Goal: Contribute content

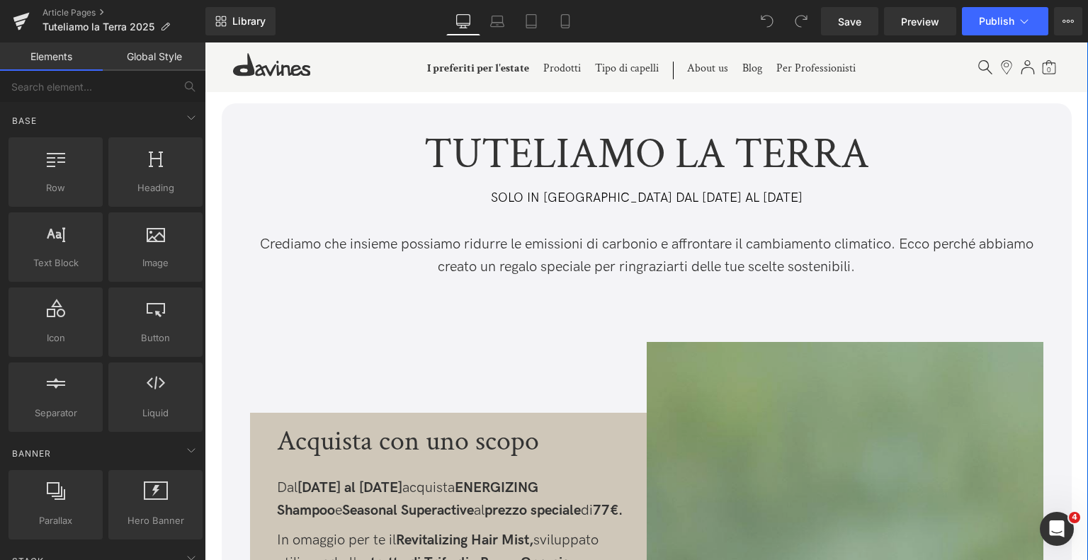
scroll to position [142, 0]
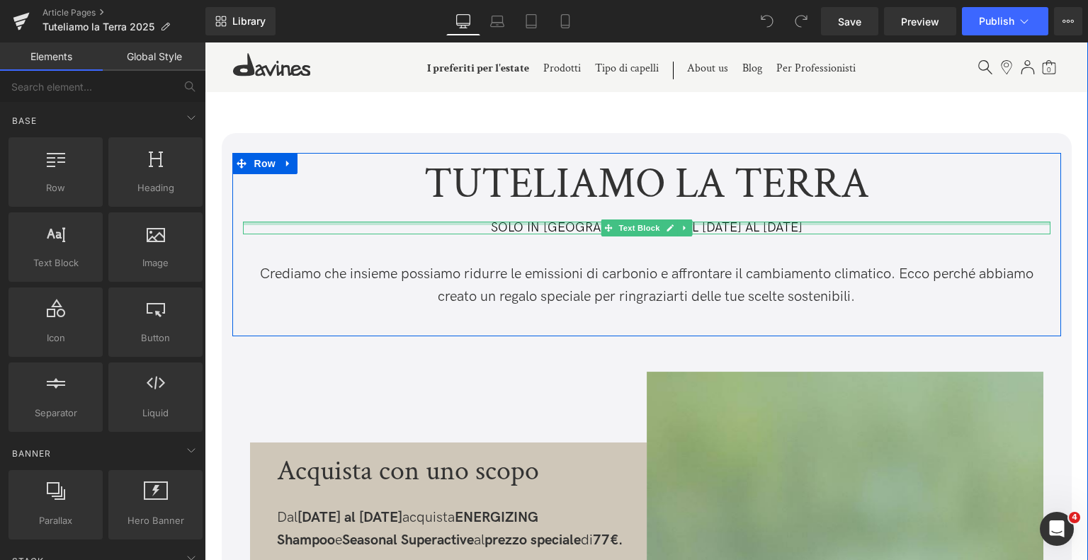
click at [713, 222] on div at bounding box center [647, 224] width 808 height 4
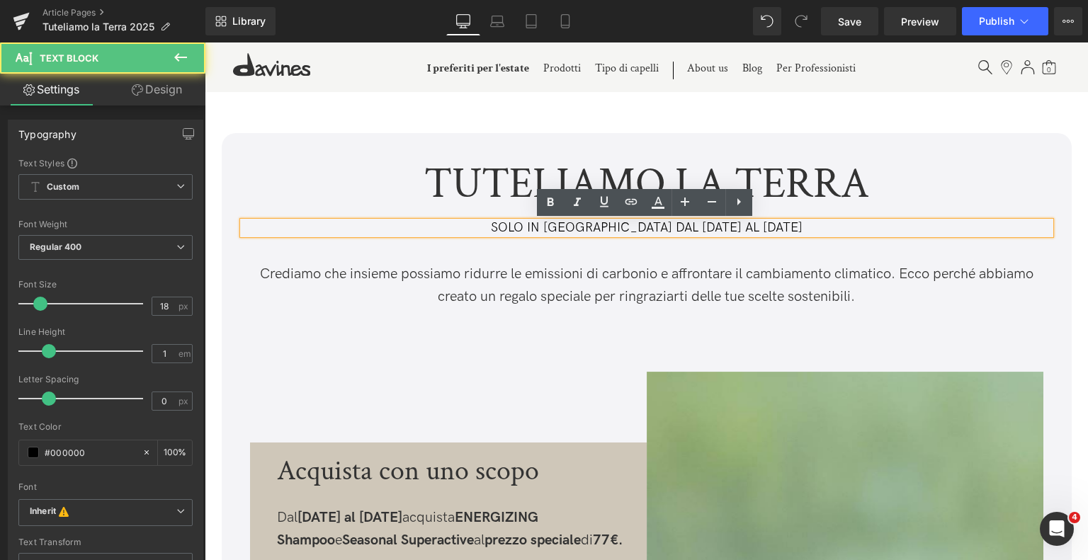
click at [711, 226] on p "SOLO IN [GEOGRAPHIC_DATA] DAL [DATE] AL [DATE]" at bounding box center [647, 228] width 808 height 13
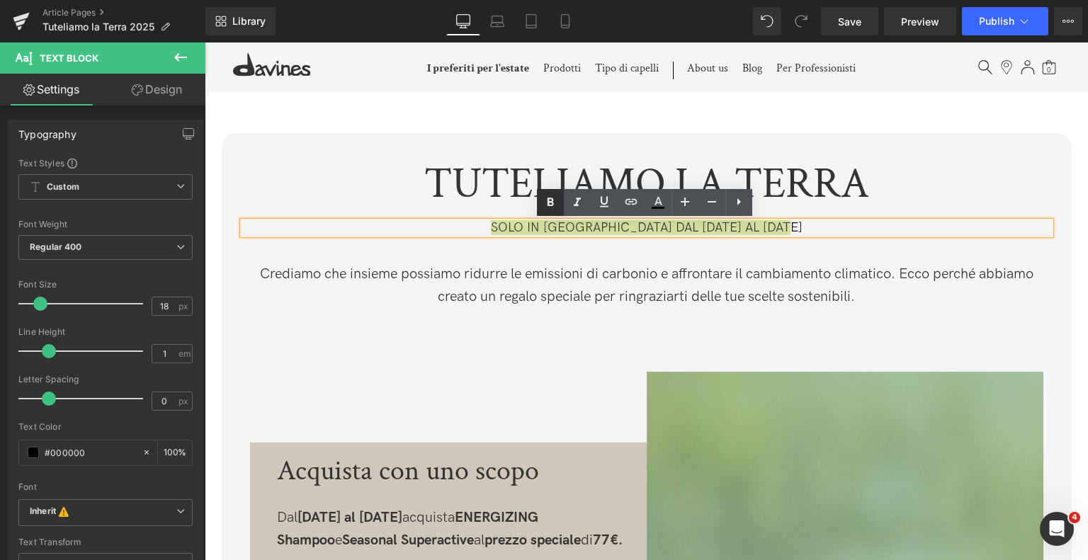
click at [538, 213] on link at bounding box center [550, 202] width 27 height 27
click at [592, 312] on div "TUTELIAMO LA TERRA Text Block SOLO IN [GEOGRAPHIC_DATA] DAL [DATE] AL [DATE] Te…" at bounding box center [646, 245] width 829 height 169
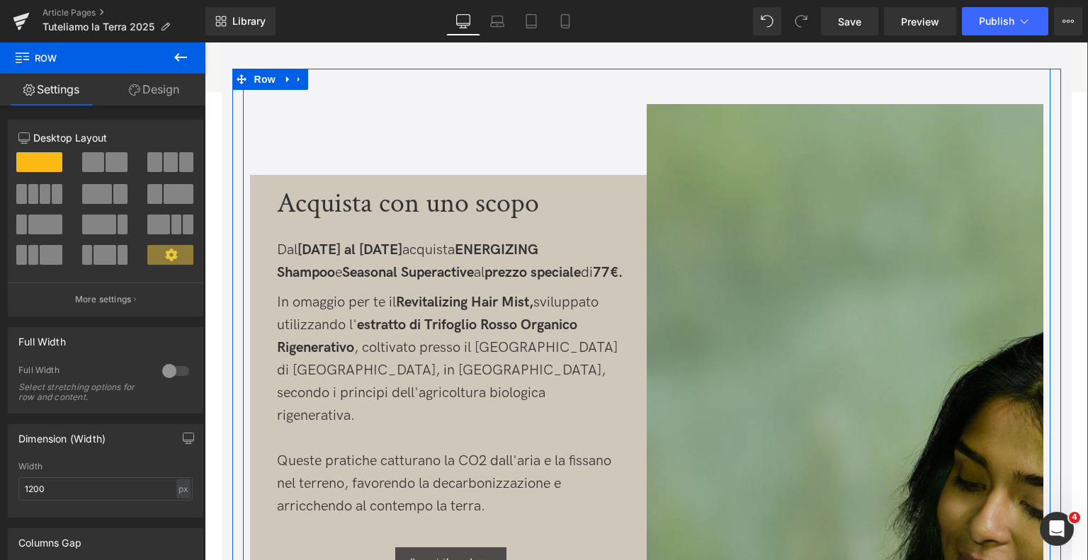
scroll to position [496, 0]
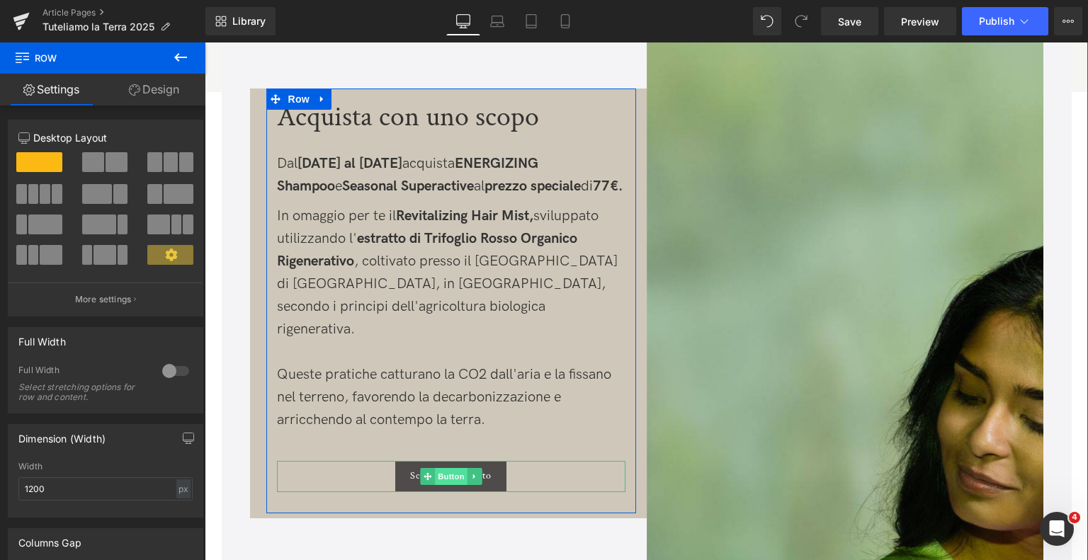
click at [461, 478] on span "Button" at bounding box center [451, 476] width 33 height 17
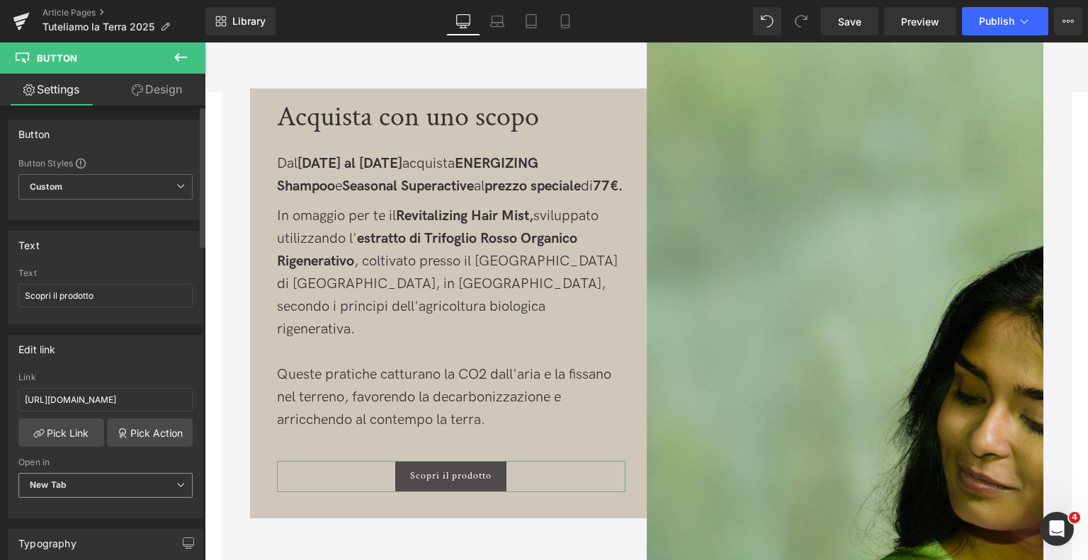
click at [121, 483] on span "New Tab" at bounding box center [105, 485] width 174 height 25
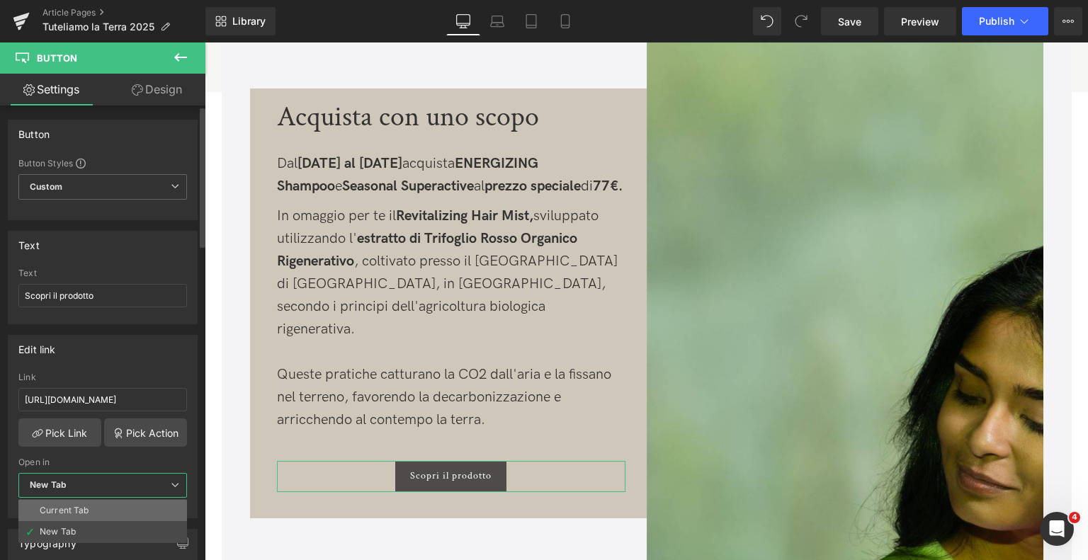
click at [120, 513] on li "Current Tab" at bounding box center [102, 510] width 169 height 21
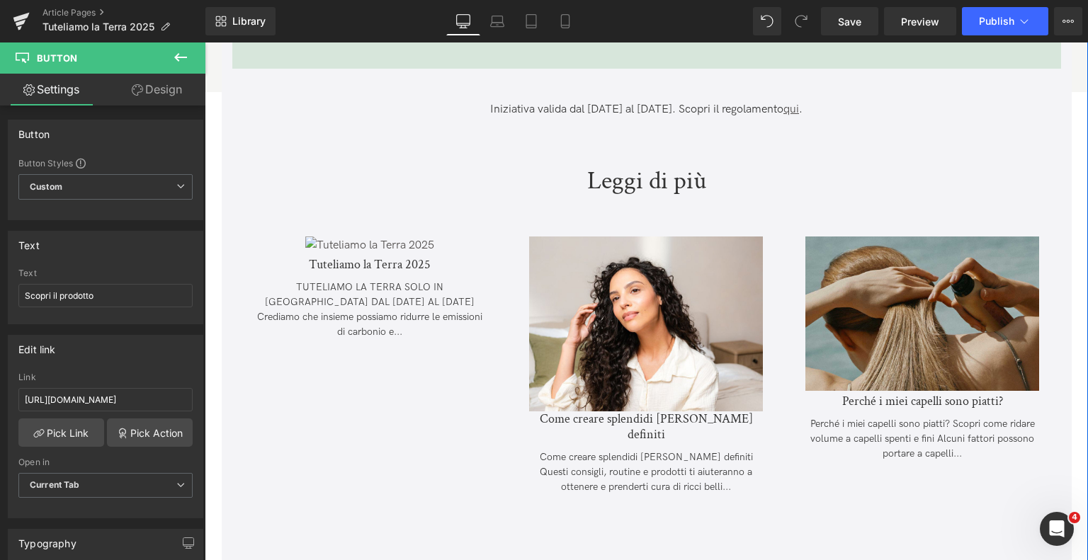
scroll to position [4675, 0]
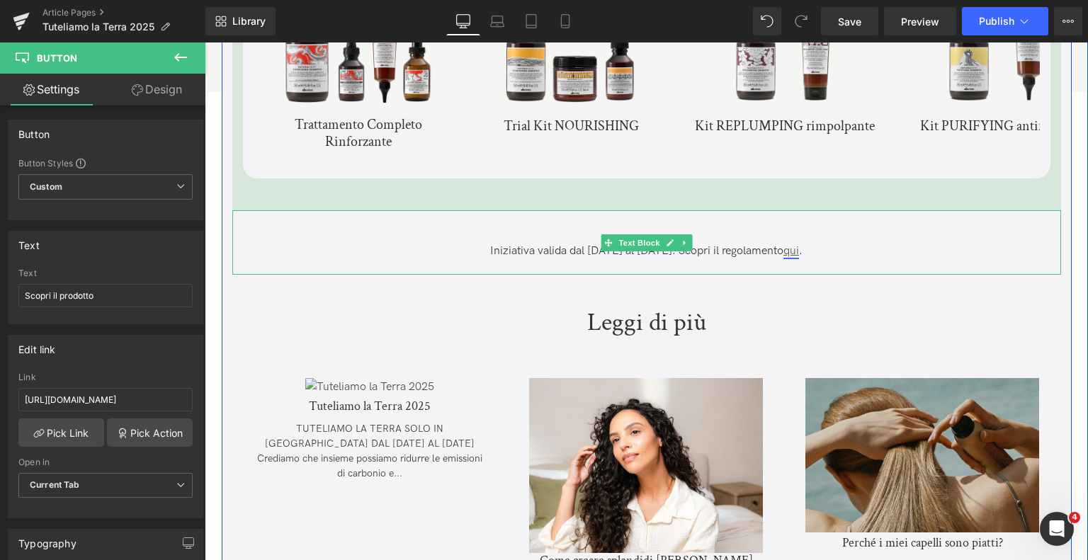
click at [799, 257] on u "qui" at bounding box center [791, 250] width 16 height 13
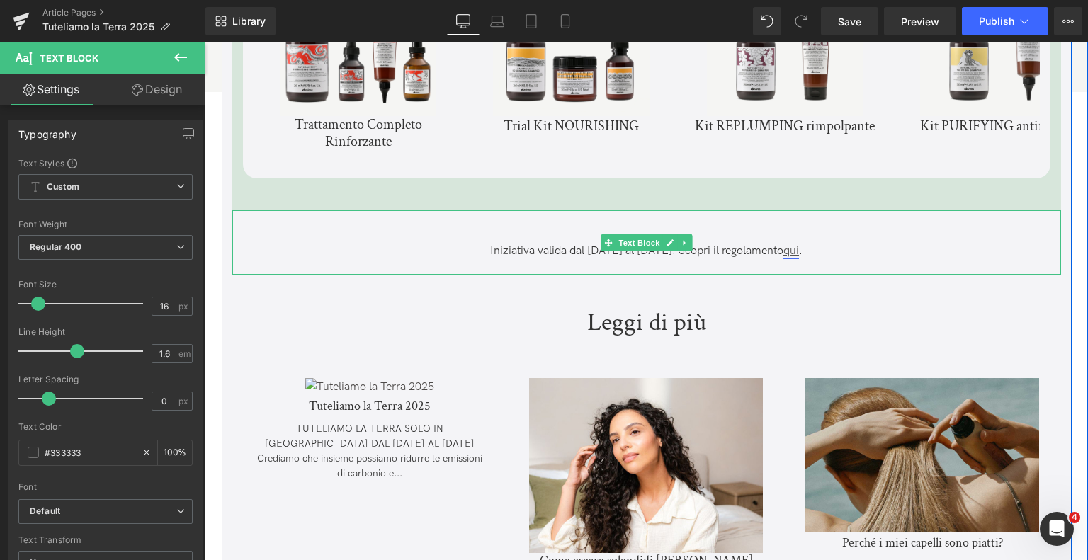
click at [799, 252] on u "qui" at bounding box center [791, 250] width 16 height 13
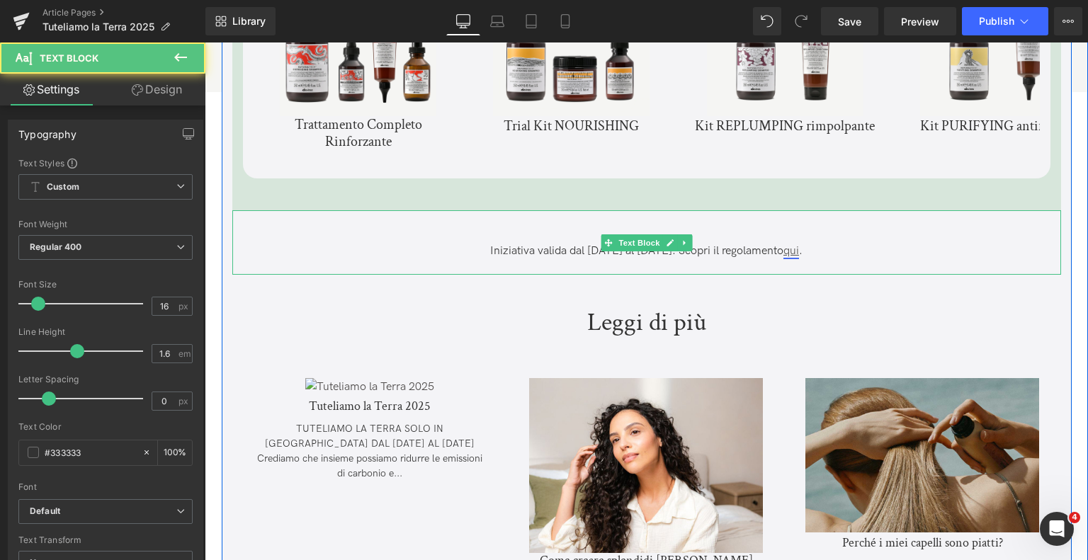
click at [799, 252] on u "qui" at bounding box center [791, 250] width 16 height 13
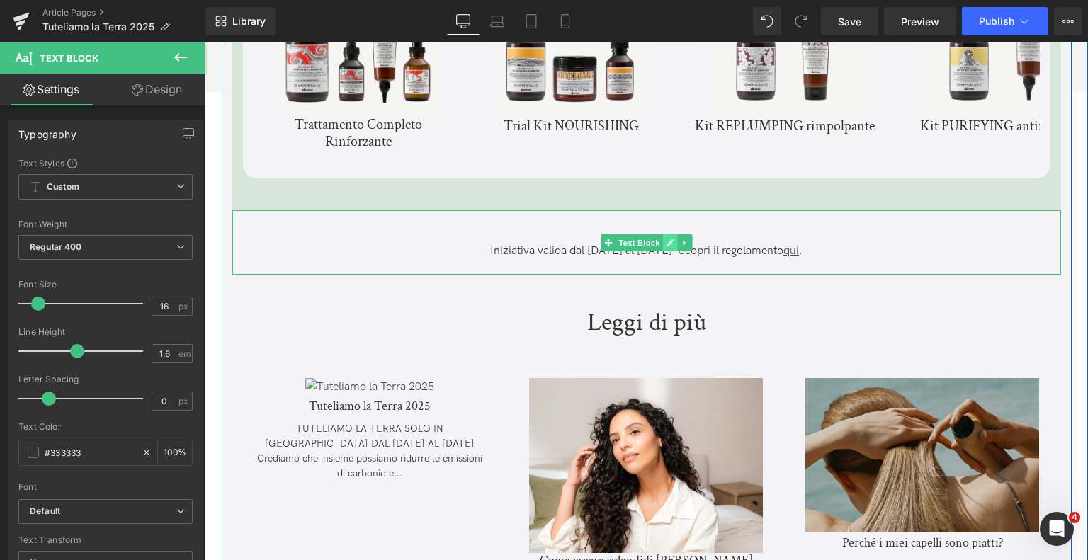
click at [669, 244] on icon at bounding box center [670, 243] width 8 height 9
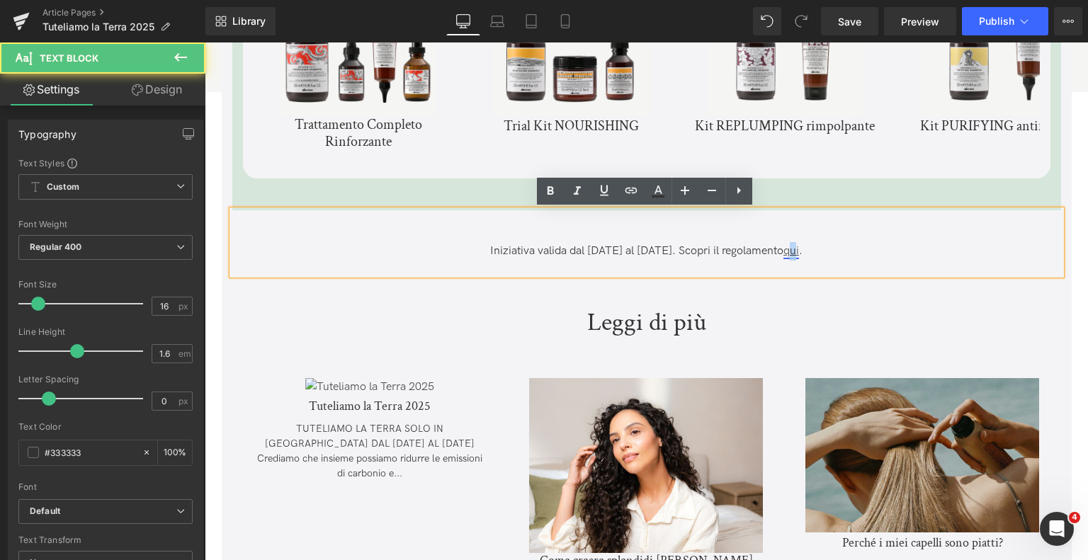
click at [799, 251] on u "qui" at bounding box center [791, 250] width 16 height 13
drag, startPoint x: 822, startPoint y: 253, endPoint x: 805, endPoint y: 252, distance: 16.3
click at [805, 252] on p "Iniziativa valida dal [DATE] al [DATE]. Scopri il regolamento qui ." at bounding box center [646, 251] width 829 height 18
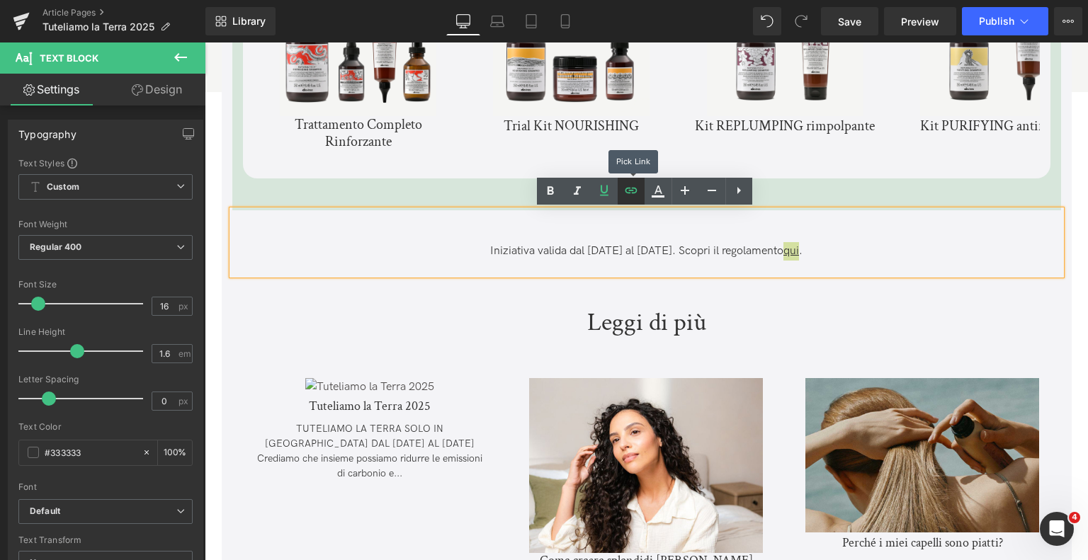
click at [629, 198] on icon at bounding box center [631, 190] width 17 height 17
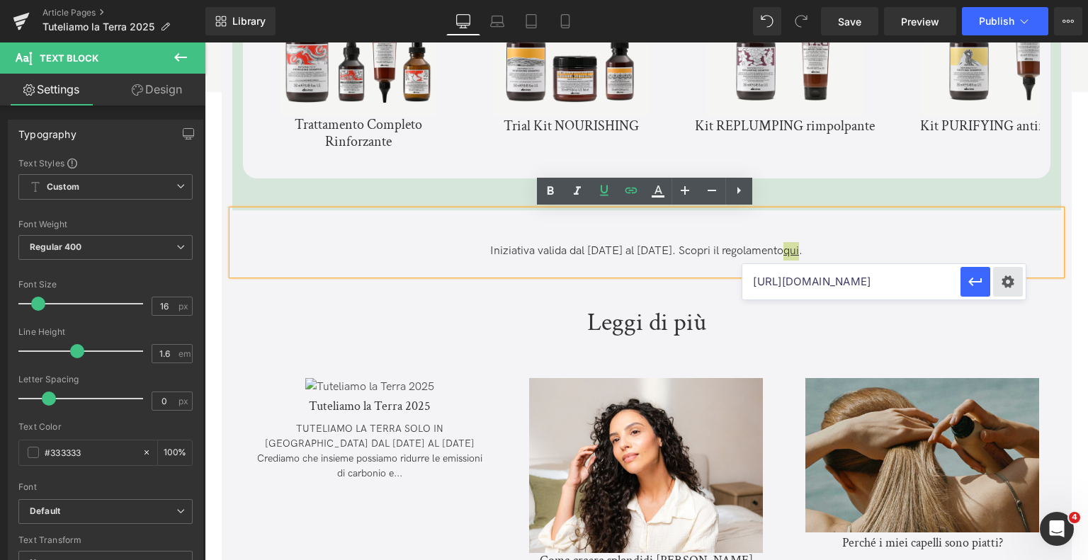
click at [998, 0] on div "Text Color Highlight Color #333333 Edit or remove link: Edit - Unlink - Cancel …" at bounding box center [544, 0] width 1088 height 0
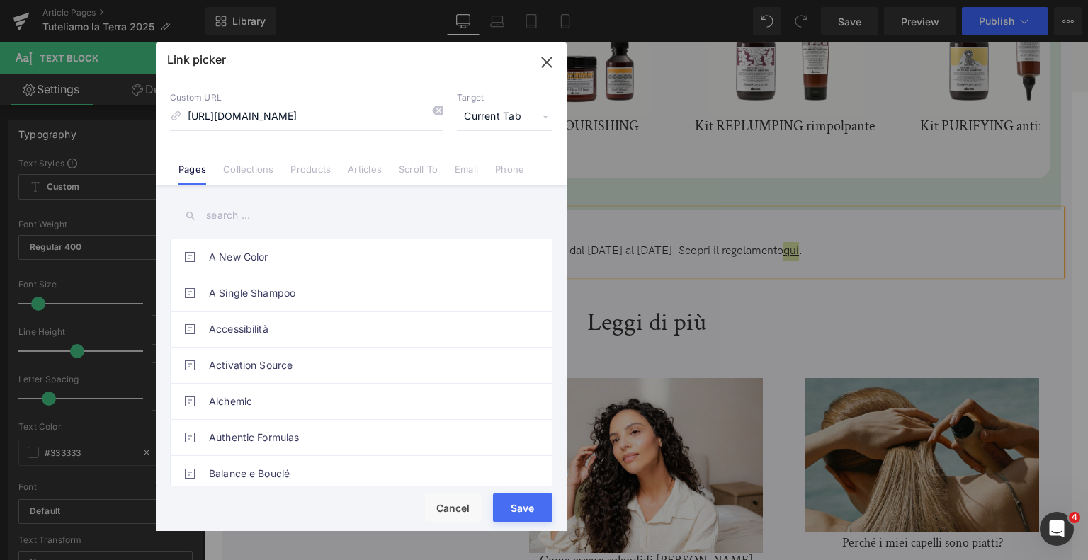
scroll to position [0, 0]
click at [536, 121] on span "Current Tab" at bounding box center [505, 116] width 96 height 27
click at [503, 164] on li "New Tab" at bounding box center [505, 167] width 110 height 25
click at [523, 499] on div "Rendering Content" at bounding box center [544, 505] width 87 height 16
click at [522, 509] on div "Rendering Content" at bounding box center [544, 505] width 87 height 16
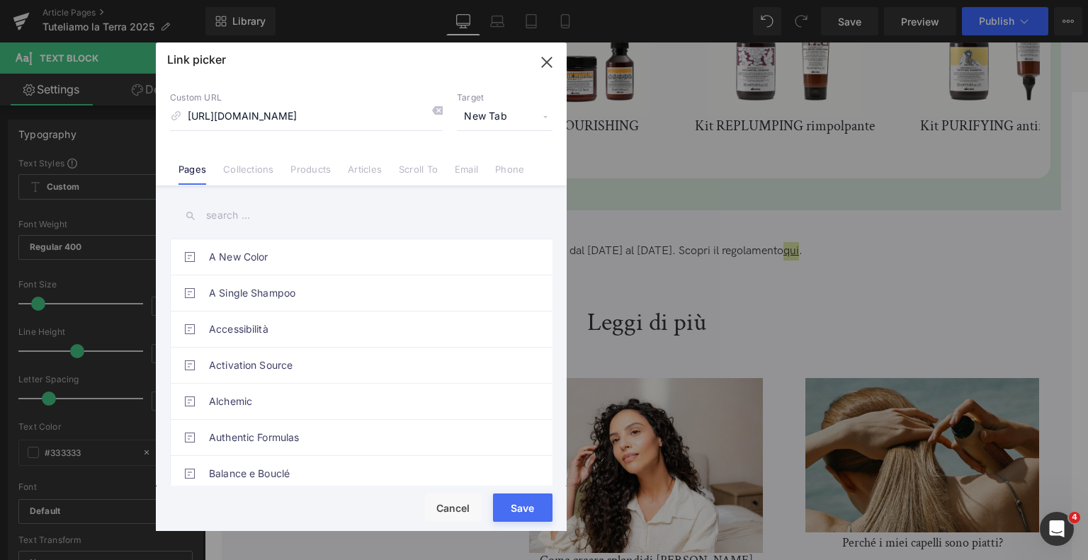
click at [515, 514] on button "Save" at bounding box center [523, 508] width 60 height 28
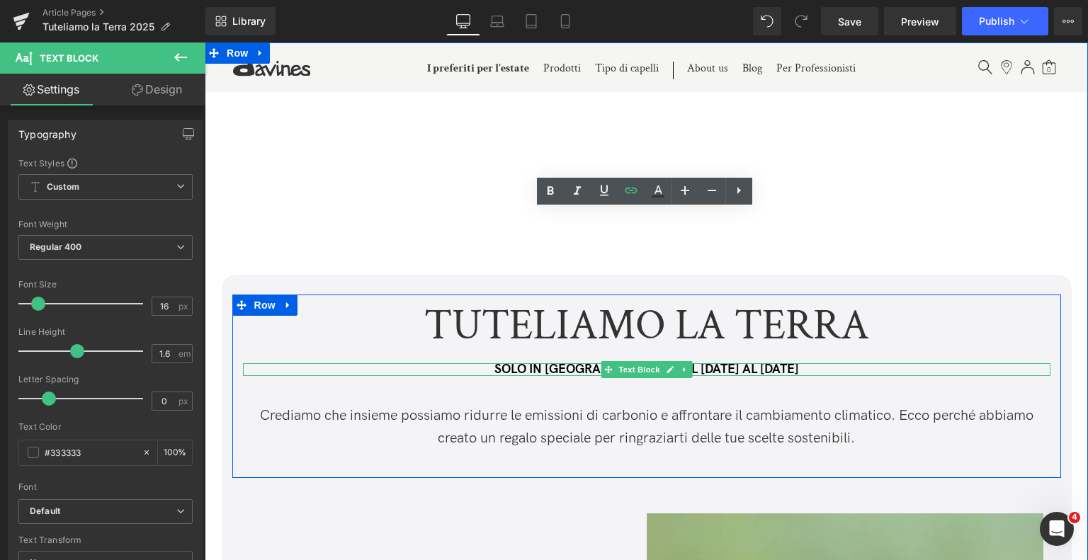
click at [747, 368] on strong "SOLO IN [GEOGRAPHIC_DATA] DAL [DATE] AL [DATE]" at bounding box center [646, 369] width 305 height 15
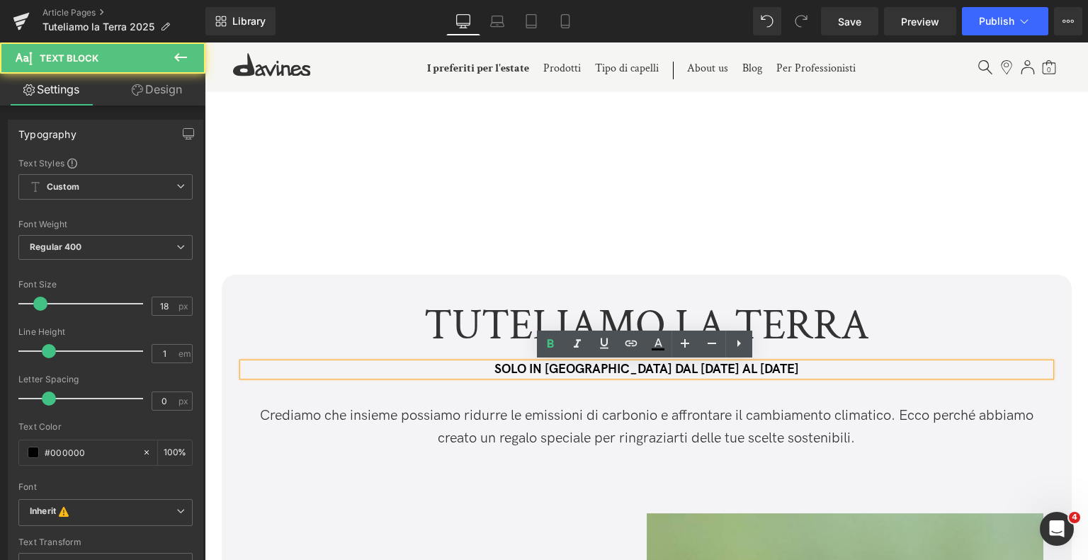
click at [744, 373] on strong "SOLO IN [GEOGRAPHIC_DATA] DAL [DATE] AL [DATE]" at bounding box center [646, 369] width 305 height 15
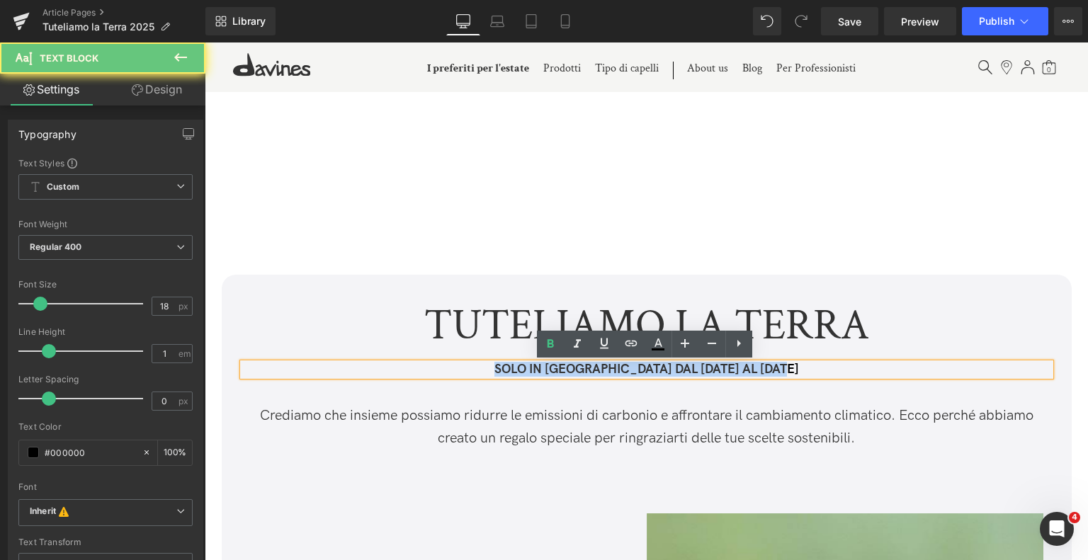
click at [744, 373] on strong "SOLO IN [GEOGRAPHIC_DATA] DAL [DATE] AL [DATE]" at bounding box center [646, 369] width 305 height 15
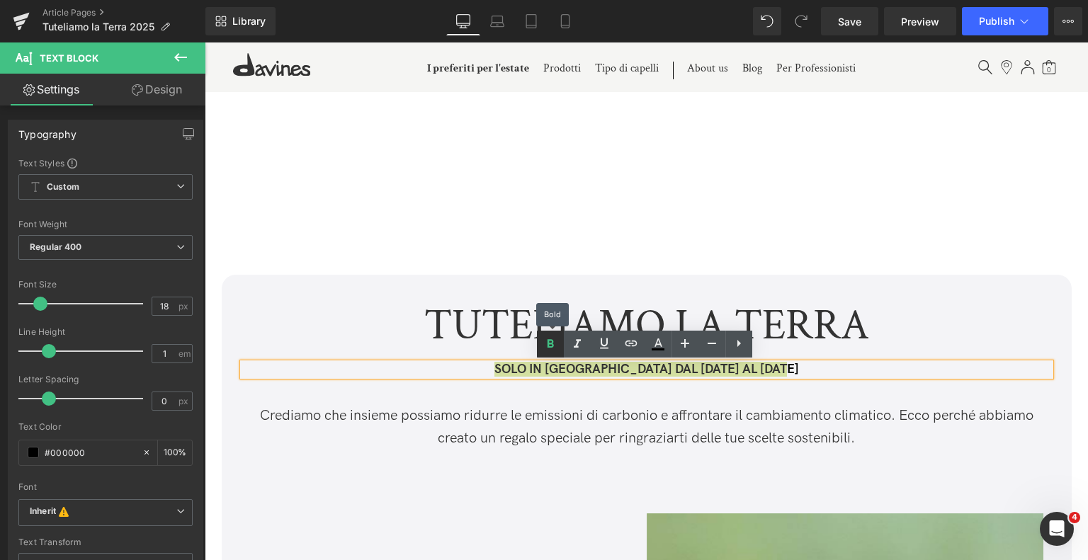
click at [553, 350] on icon at bounding box center [550, 344] width 17 height 17
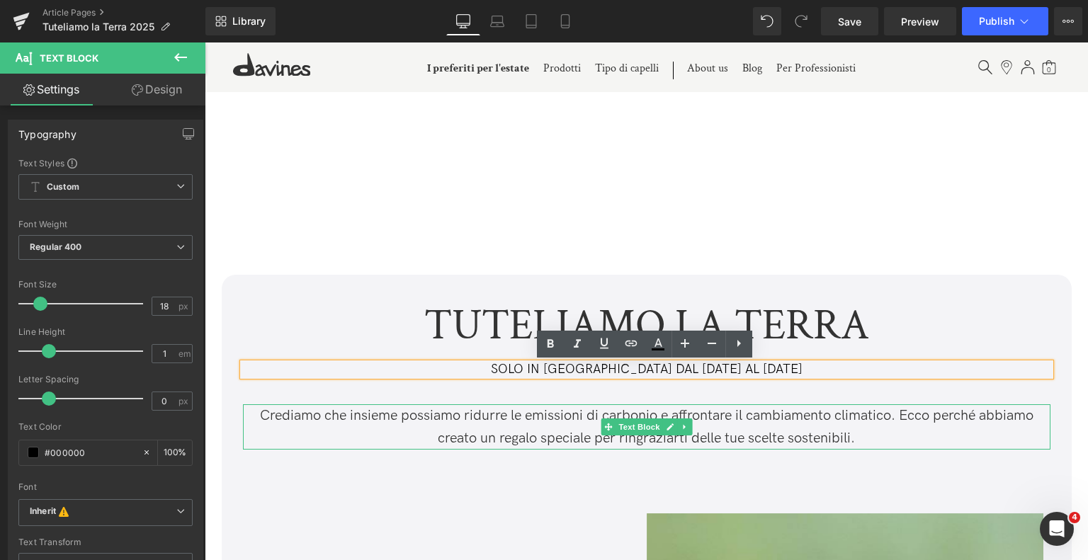
click at [570, 419] on p "Crediamo che insieme possiamo ridurre le emissioni di carbonio e affrontare il …" at bounding box center [647, 426] width 808 height 45
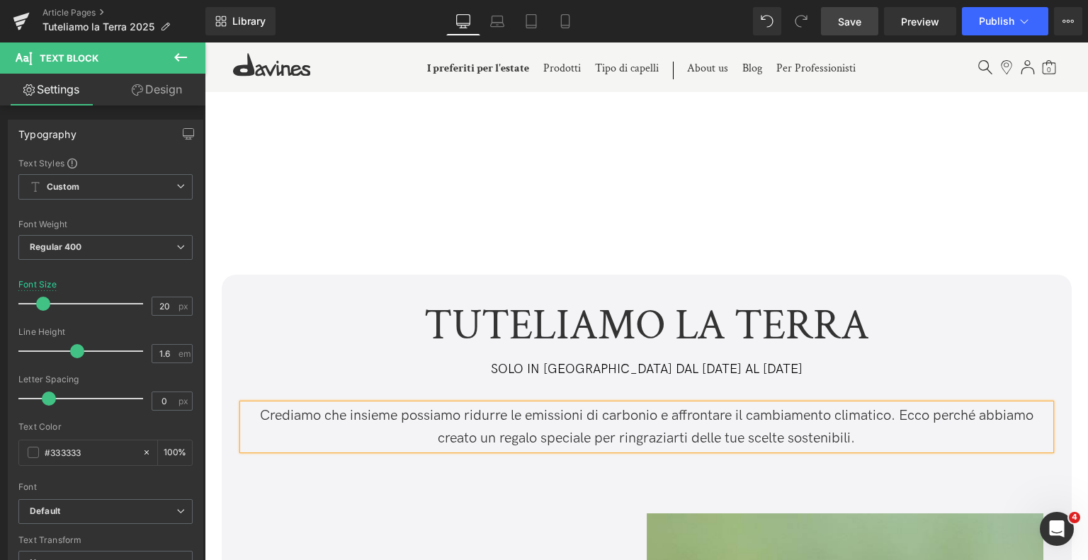
click at [860, 32] on link "Save" at bounding box center [849, 21] width 57 height 28
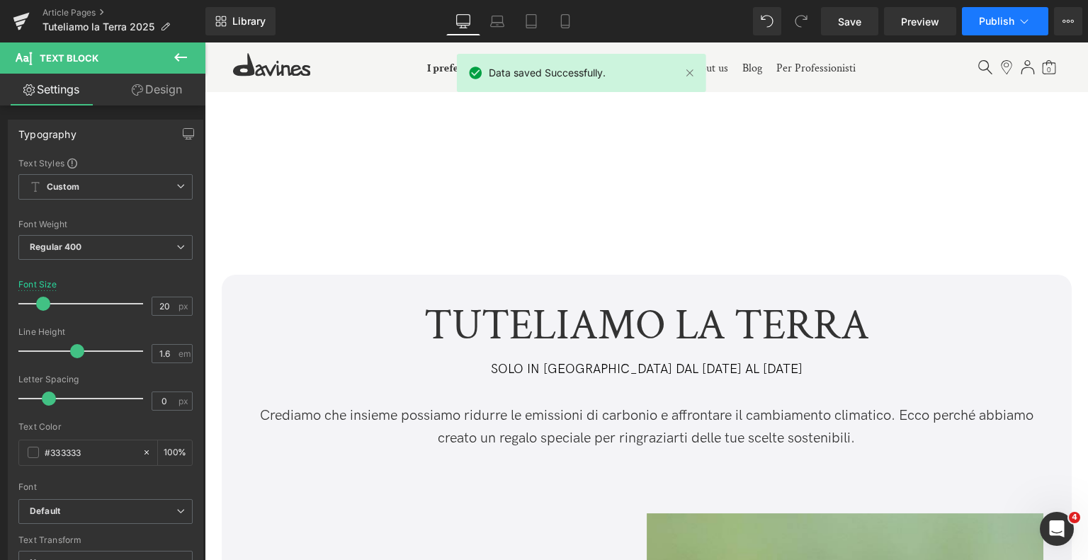
click at [984, 31] on button "Publish" at bounding box center [1005, 21] width 86 height 28
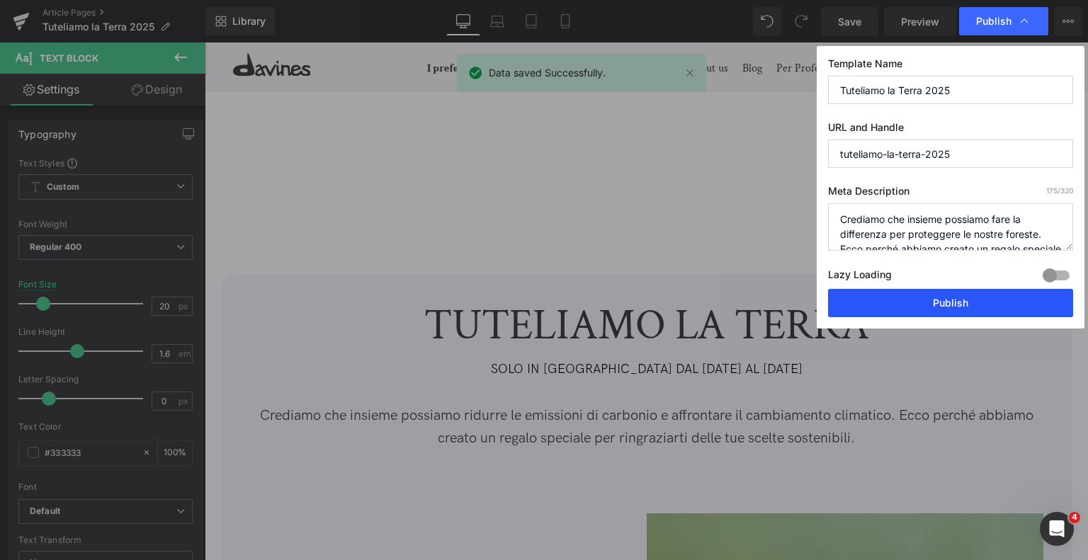
click at [929, 306] on button "Publish" at bounding box center [950, 303] width 245 height 28
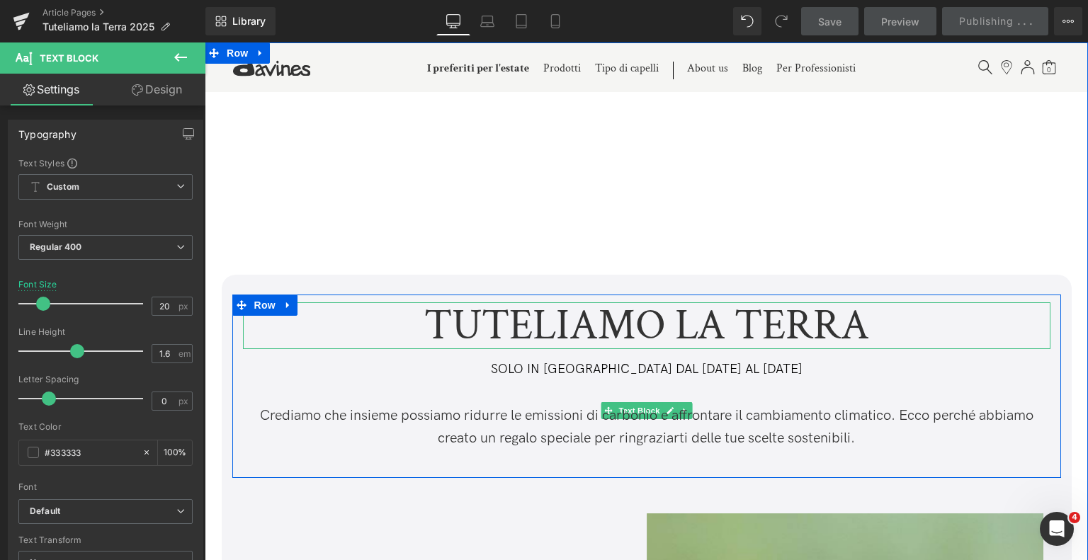
scroll to position [354, 0]
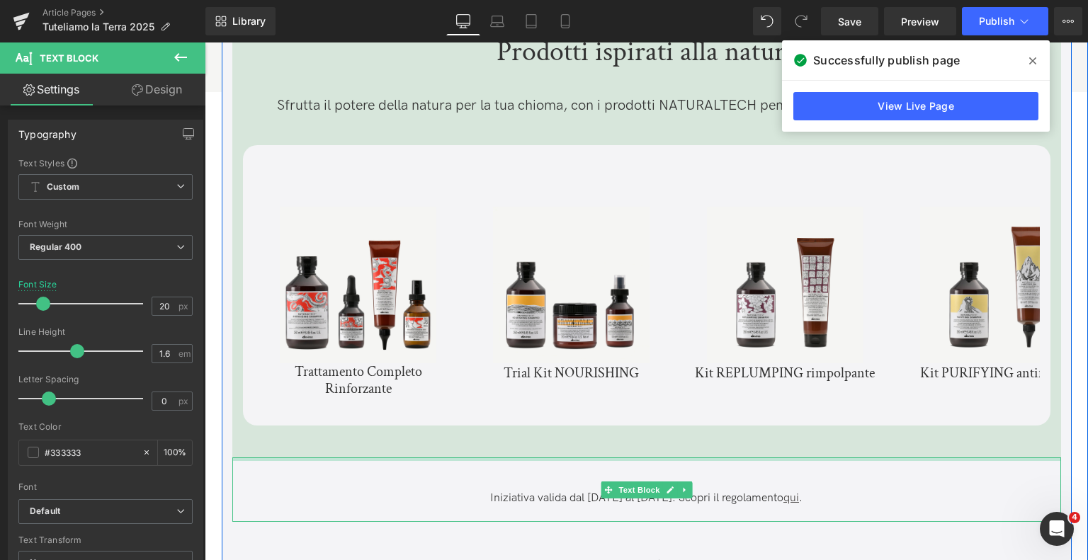
scroll to position [4463, 0]
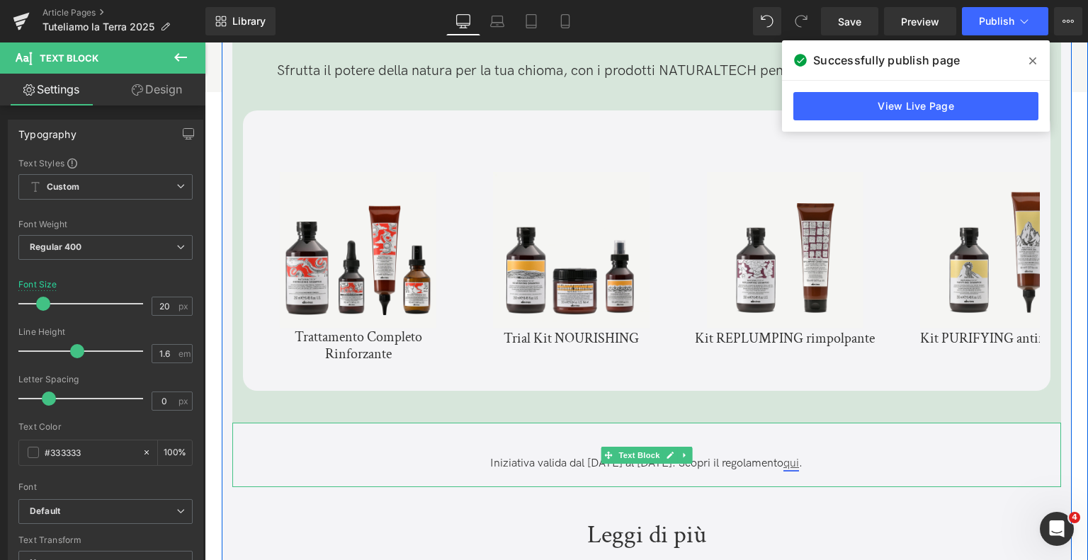
click at [799, 465] on u "qui" at bounding box center [791, 463] width 16 height 13
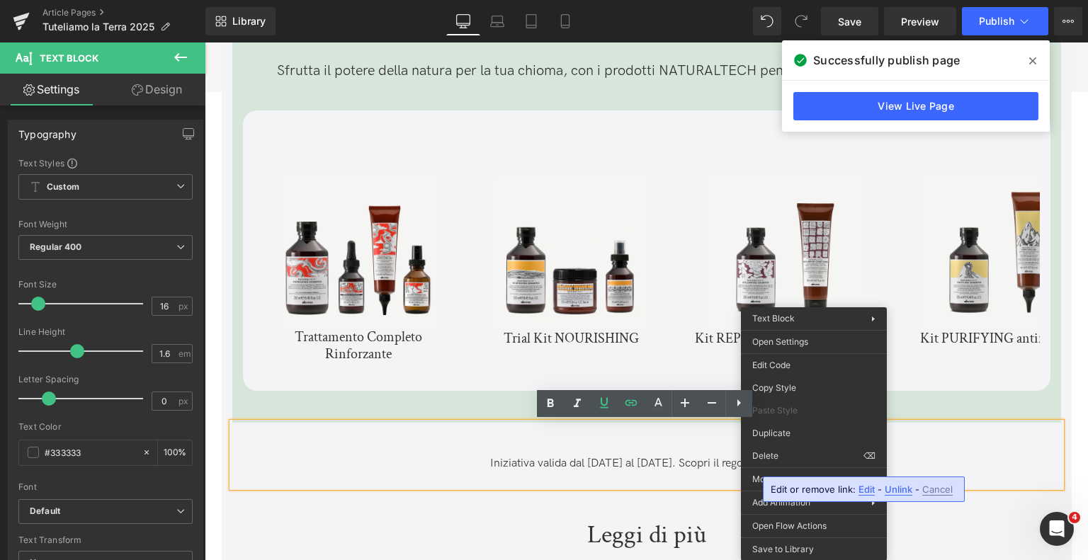
click at [861, 487] on span "Edit" at bounding box center [867, 490] width 16 height 12
